Goal: Check status: Check status

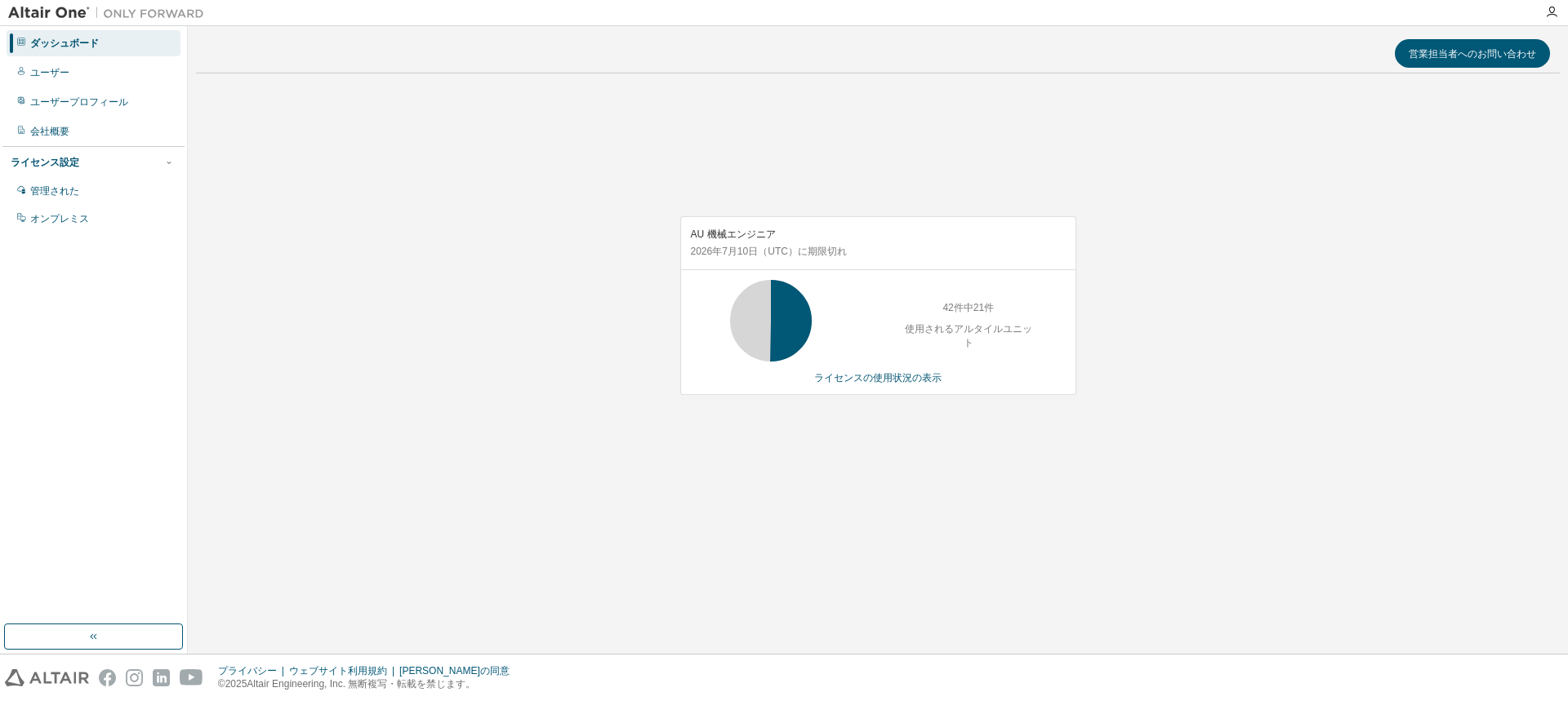
click at [1088, 617] on div "営業担当者へのお問い合わせ AU 機械エンジニア [DATE] （UTC） に期限切れ 42件中21件 使用されるアルタイルユニット ライセンスの使用状況の表示" at bounding box center [878, 340] width 1363 height 611
click at [1088, 612] on div "営業担当者へのお問い合わせ AU 機械エンジニア [DATE] （UTC） に期限切れ 42件中21件 使用されるアルタイルユニット ライセンスの使用状況の表示" at bounding box center [878, 340] width 1363 height 611
click at [382, 244] on div "AU 機械エンジニア 2026年7月10日 （UTC） に期限切れ 42件中21件 使用されるアルタイルユニット ライセンスの使用状況の表示" at bounding box center [878, 314] width 1363 height 455
click at [317, 113] on div "AU 機械エンジニア 2026年7月10日 （UTC） に期限切れ 42件中21件 使用されるアルタイルユニット ライセンスの使用状況の表示" at bounding box center [878, 314] width 1363 height 455
click at [847, 373] on font "ライセンスの使用状況の表示" at bounding box center [878, 378] width 128 height 12
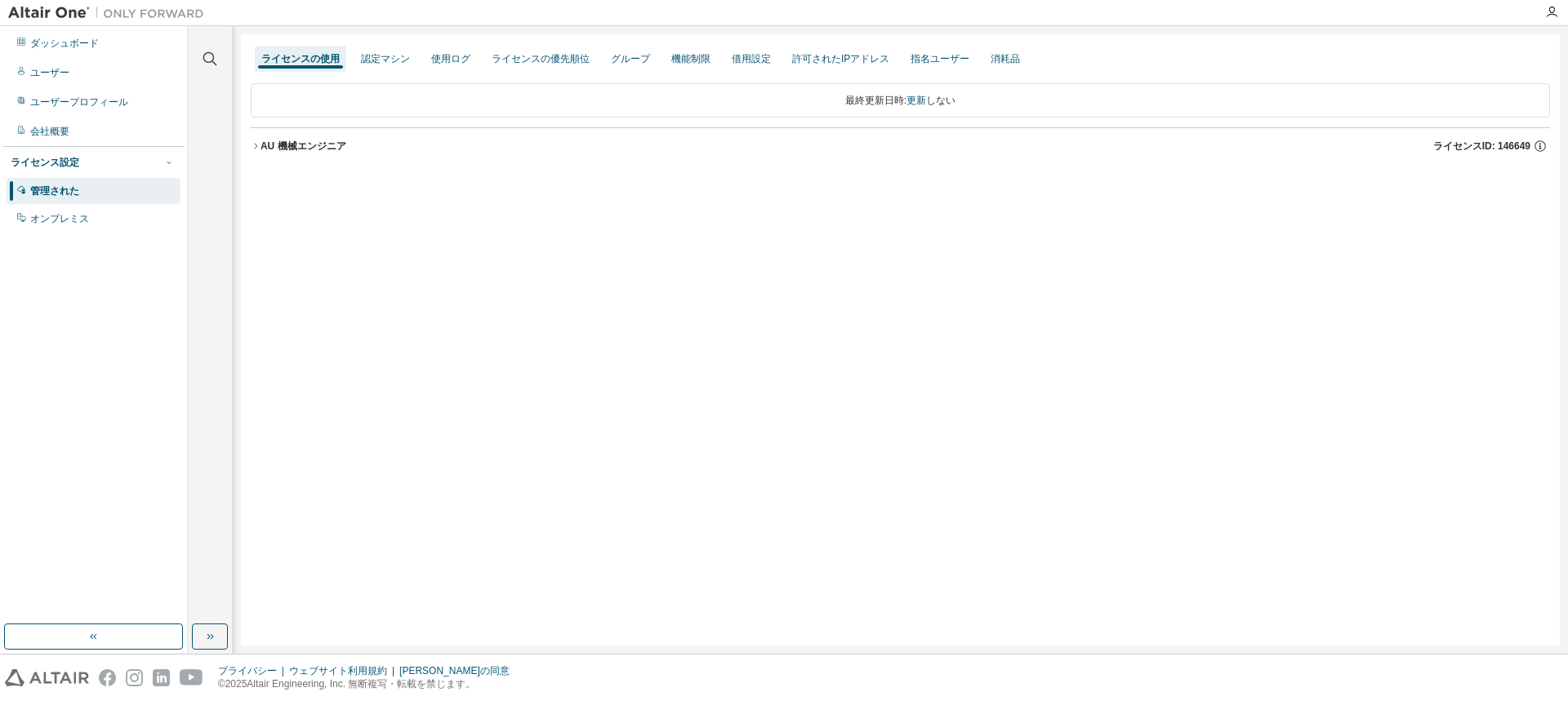
click at [261, 143] on font "AU 機械エンジニア" at bounding box center [303, 146] width 85 height 12
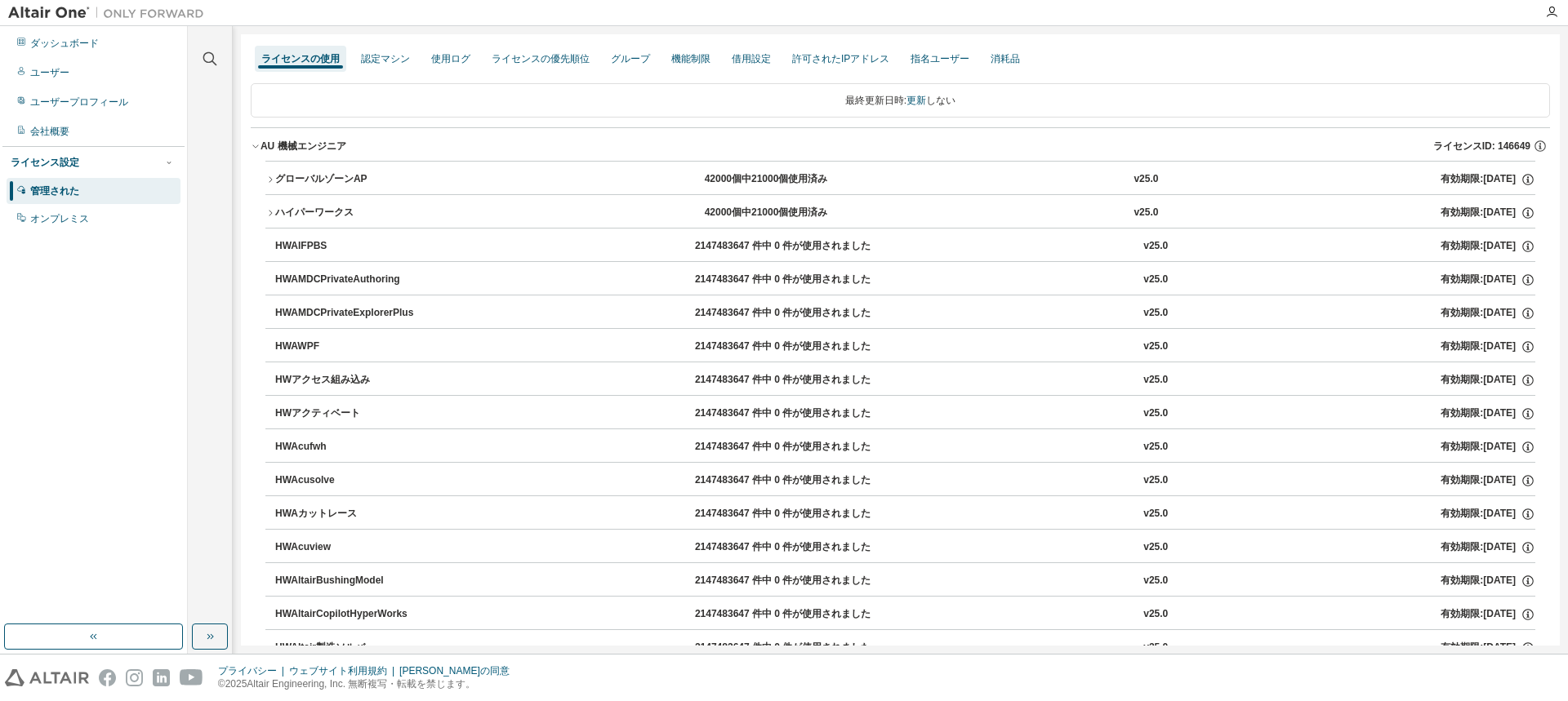
click at [333, 175] on font "グローバルゾーンAP" at bounding box center [321, 179] width 92 height 12
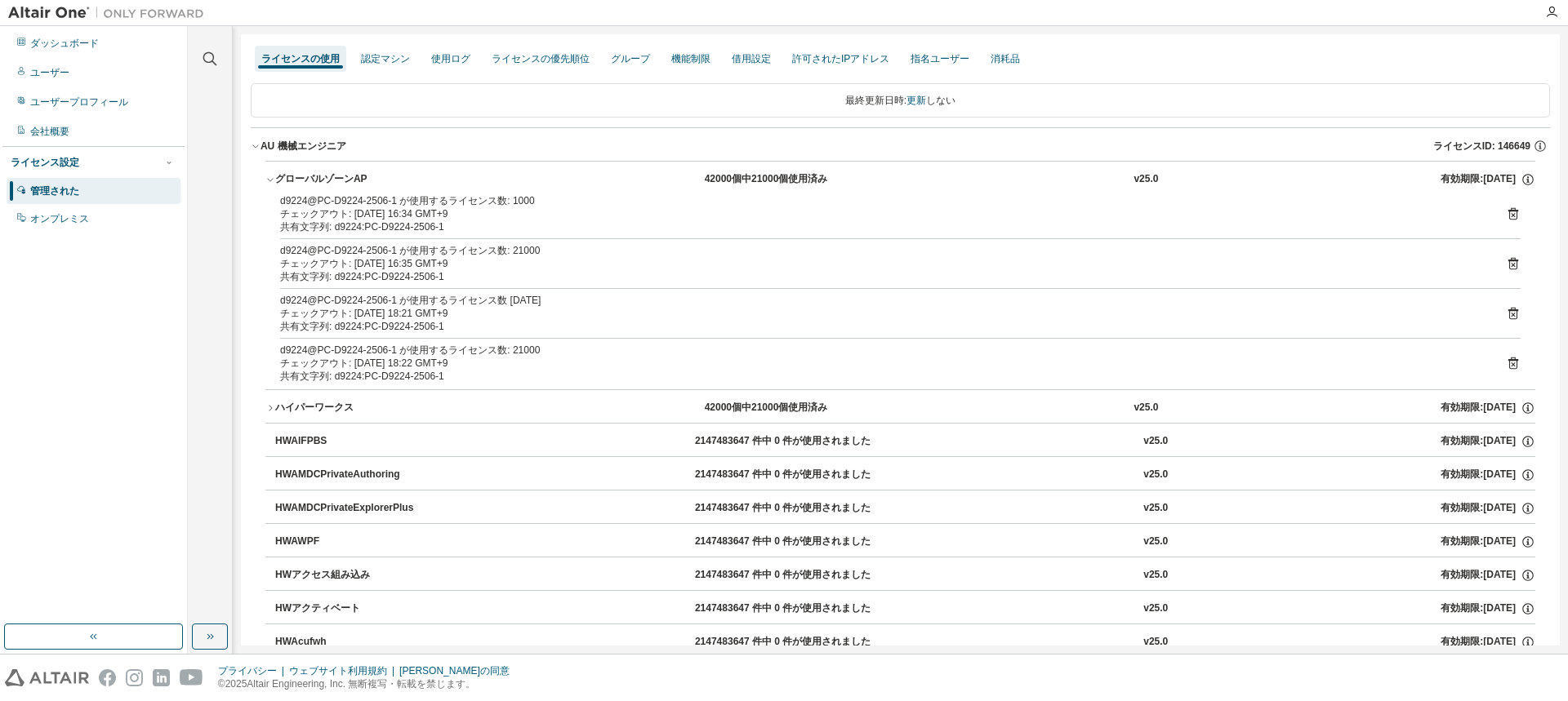
click at [333, 175] on font "グローバルゾーンAP" at bounding box center [321, 179] width 92 height 12
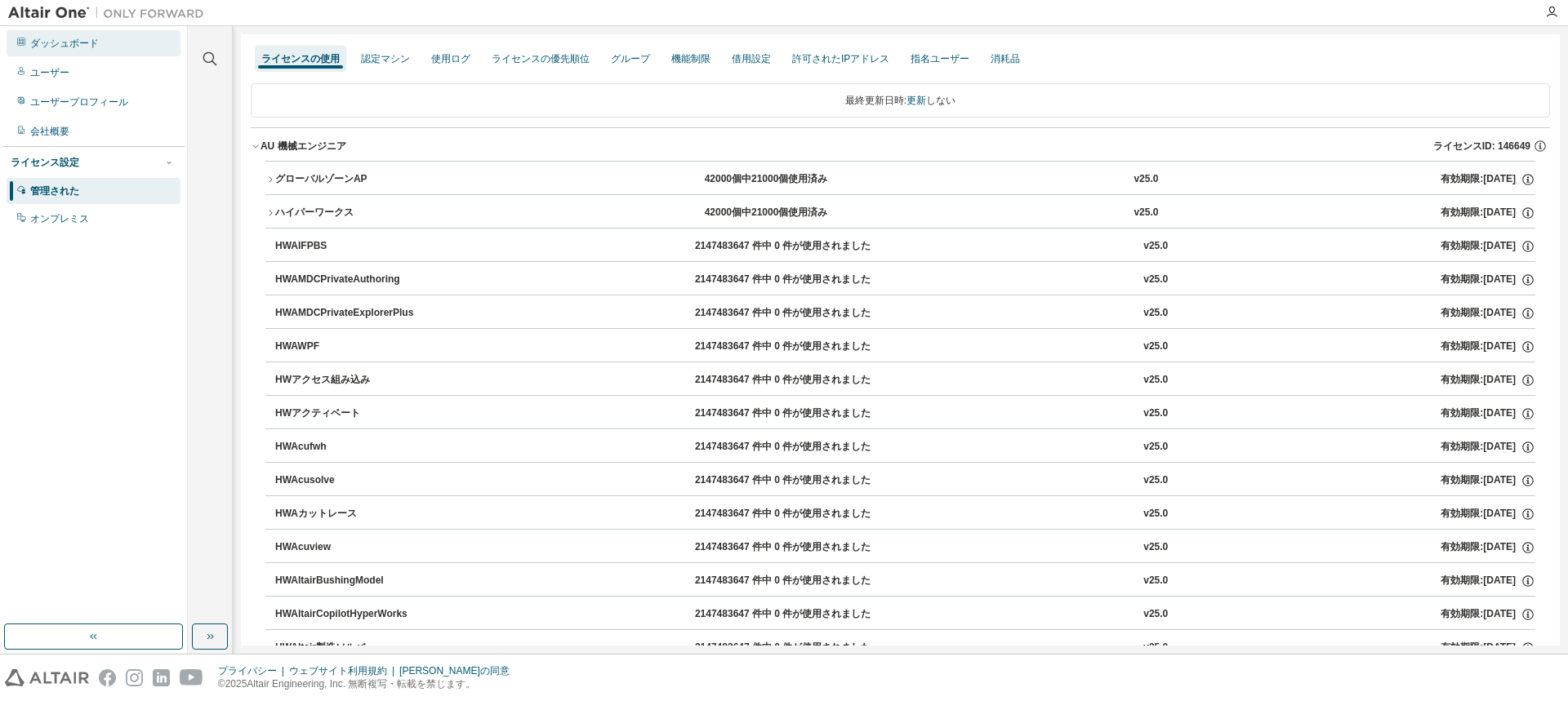
click at [91, 47] on font "ダッシュボード" at bounding box center [64, 43] width 69 height 12
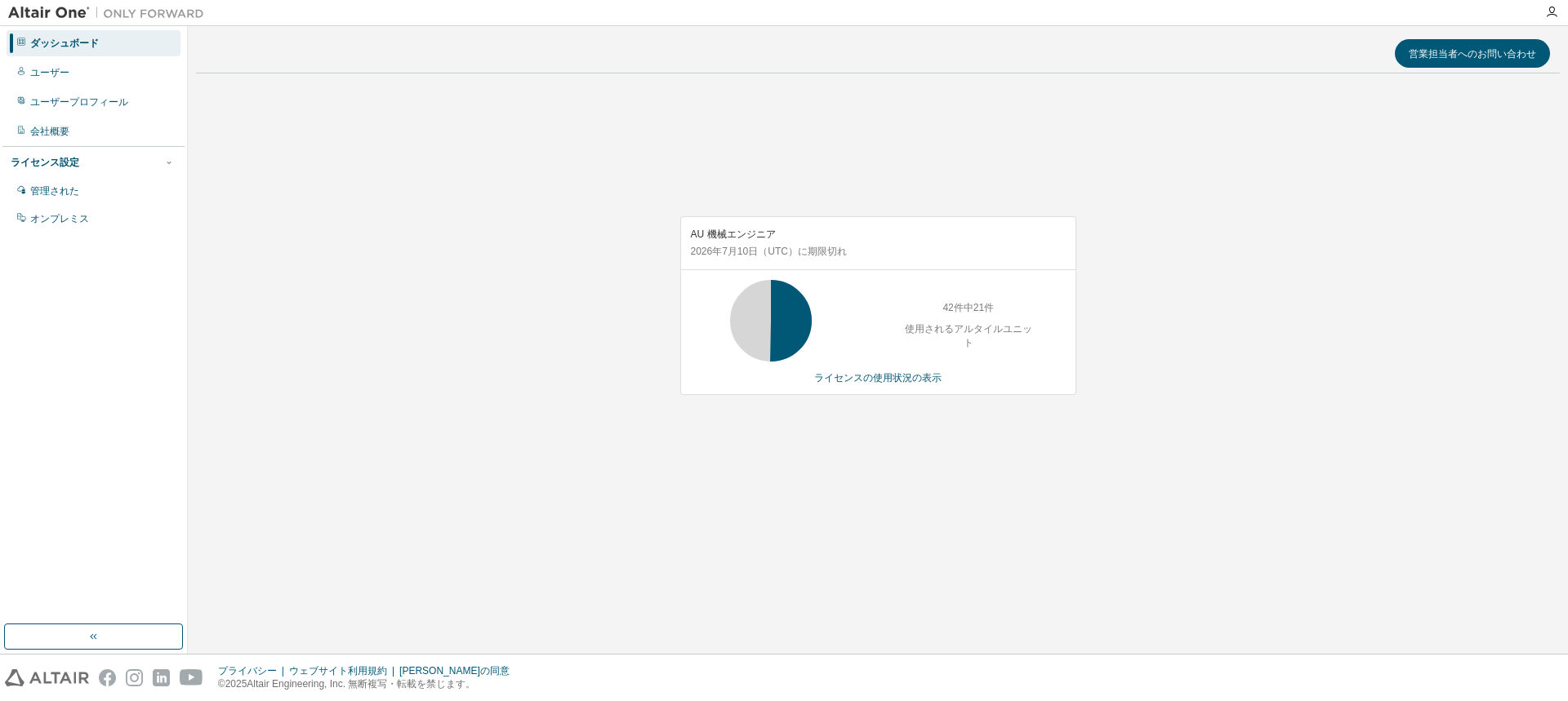
click at [646, 365] on div "AU 機械エンジニア 2026年7月10日 （UTC） に期限切れ 42件中21件 使用されるアルタイルユニット ライセンスの使用状況の表示" at bounding box center [878, 314] width 1363 height 455
click at [933, 590] on div "営業担当者へのお問い合わせ AU 機械エンジニア [DATE] （UTC） に期限切れ 42件中22件 使用されるアルタイルユニット ライセンスの使用状況の表示" at bounding box center [878, 340] width 1363 height 611
